Goal: Task Accomplishment & Management: Manage account settings

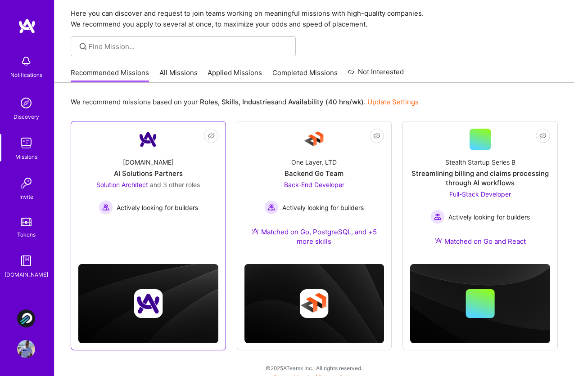
scroll to position [38, 0]
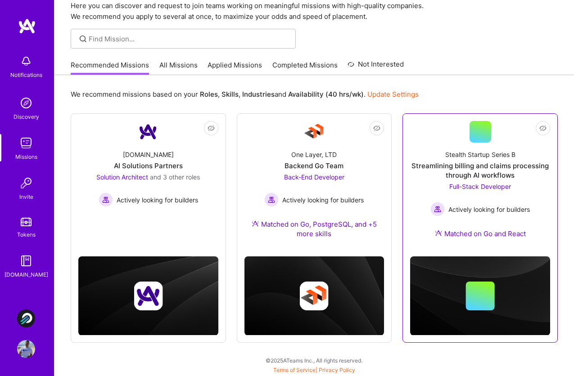
click at [454, 164] on div "Streamlining billing and claims processing through AI workflows" at bounding box center [480, 170] width 140 height 19
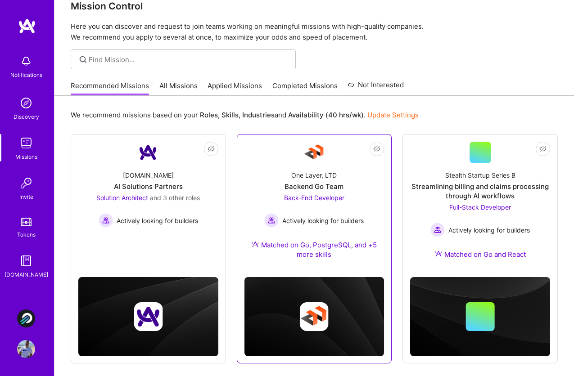
scroll to position [38, 0]
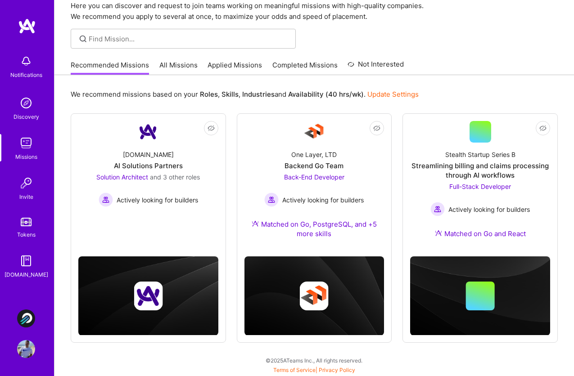
click at [177, 68] on link "All Missions" at bounding box center [178, 67] width 38 height 15
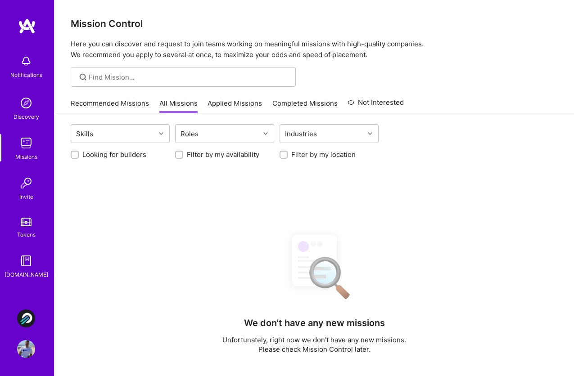
click at [220, 105] on link "Applied Missions" at bounding box center [235, 106] width 54 height 15
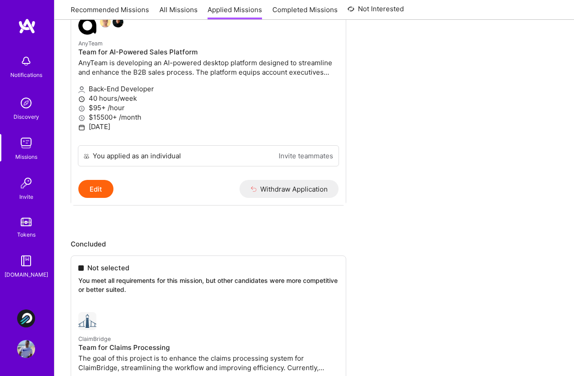
scroll to position [187, 0]
click at [268, 187] on button "Withdraw Application" at bounding box center [290, 189] width 100 height 18
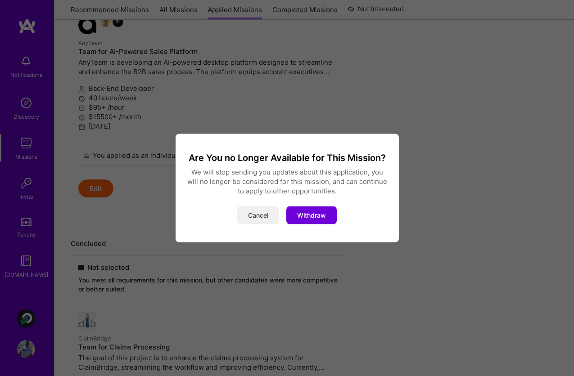
click at [259, 207] on button "Cancel" at bounding box center [258, 216] width 42 height 18
